Goal: Find specific page/section: Find specific page/section

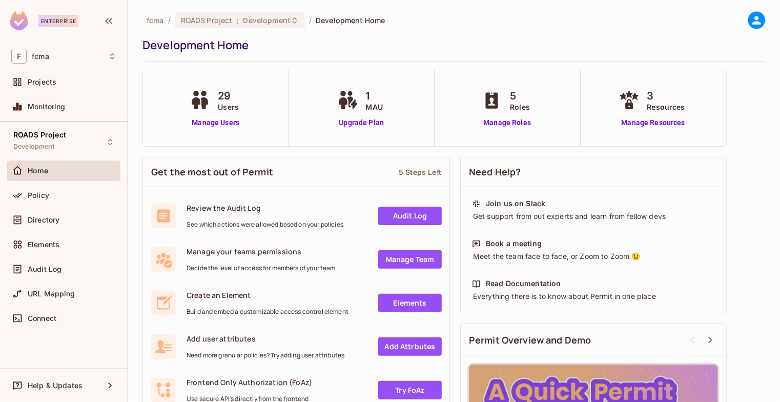
click at [416, 219] on link "Audit Log" at bounding box center [410, 216] width 64 height 18
